Goal: Find specific fact: Find specific fact

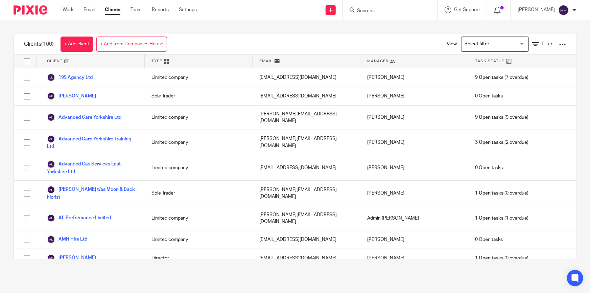
click at [385, 10] on input "Search" at bounding box center [386, 11] width 61 height 6
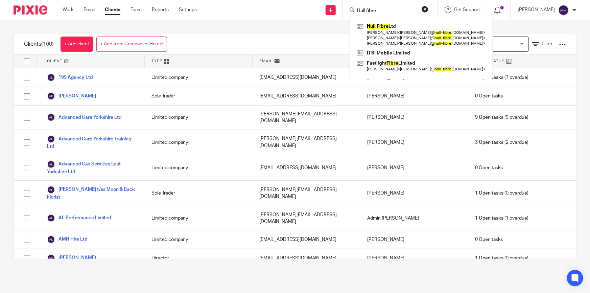
type input "Hull fibre"
click button "submit" at bounding box center [0, 0] width 0 height 0
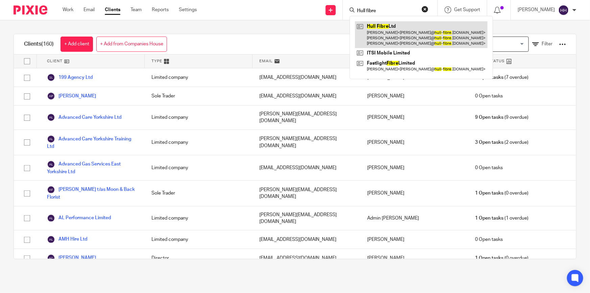
click at [385, 25] on link at bounding box center [421, 34] width 133 height 27
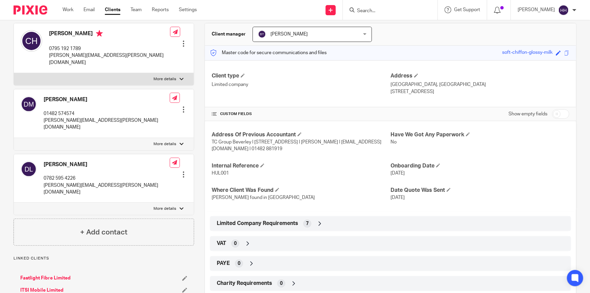
scroll to position [123, 0]
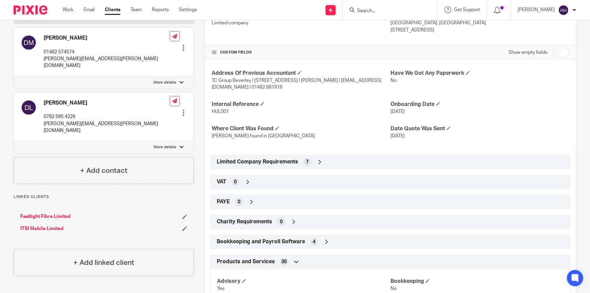
click at [309, 159] on div "7" at bounding box center [307, 162] width 8 height 8
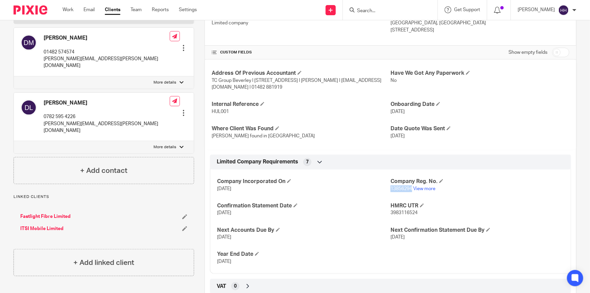
drag, startPoint x: 388, startPoint y: 189, endPoint x: 410, endPoint y: 188, distance: 21.7
click at [410, 188] on p "13856294 View more" at bounding box center [478, 188] width 174 height 7
copy span "13856294"
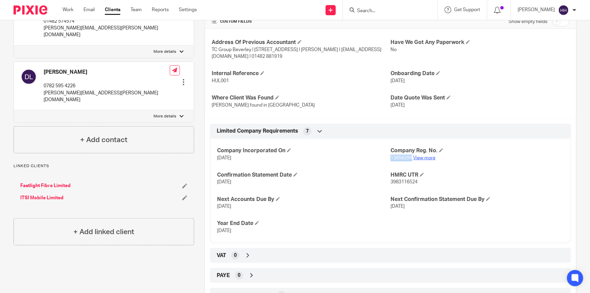
click at [426, 158] on link "View more" at bounding box center [424, 158] width 22 height 5
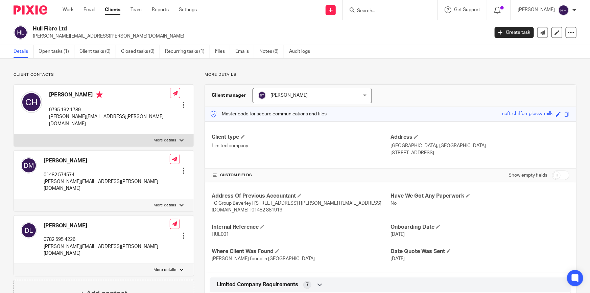
scroll to position [61, 0]
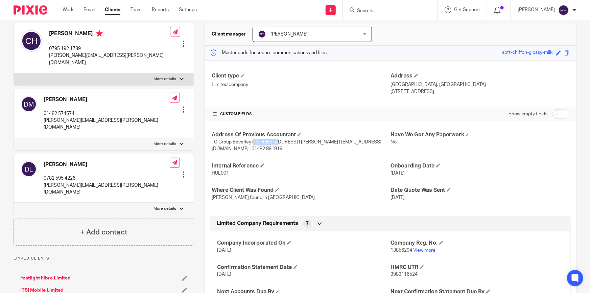
drag, startPoint x: 252, startPoint y: 139, endPoint x: 272, endPoint y: 141, distance: 20.1
click at [272, 141] on span "TC Group Beverley l 72 Lairgate, Beverley, East Yorkshire, HU17 8EU l Chris Bro…" at bounding box center [297, 145] width 170 height 11
click at [234, 140] on span "TC Group Beverley l 72 Lairgate, Beverley, East Yorkshire, HU17 8EU l Chris Bro…" at bounding box center [297, 145] width 170 height 11
drag, startPoint x: 211, startPoint y: 139, endPoint x: 352, endPoint y: 144, distance: 141.1
click at [352, 144] on p "TC Group Beverley l 72 Lairgate, Beverley, East Yorkshire, HU17 8EU l Chris Bro…" at bounding box center [301, 146] width 179 height 14
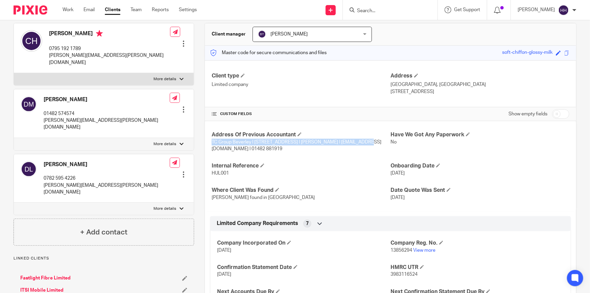
copy span "TC Group Beverley l 72 Lairgate, Beverley, East Yorkshire, HU17 8EU"
click at [282, 140] on span "TC Group Beverley l 72 Lairgate, Beverley, East Yorkshire, HU17 8EU l Chris Bro…" at bounding box center [297, 145] width 170 height 11
